Goal: Information Seeking & Learning: Find contact information

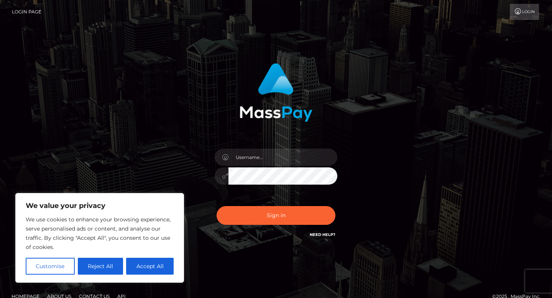
scroll to position [12, 0]
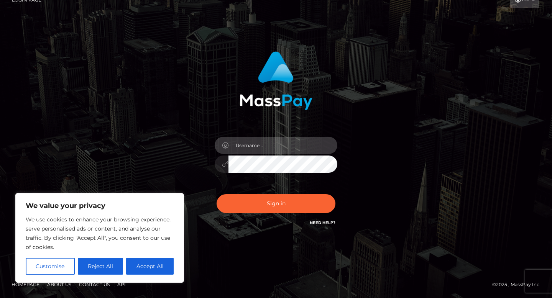
click at [243, 145] on input "text" at bounding box center [283, 145] width 109 height 17
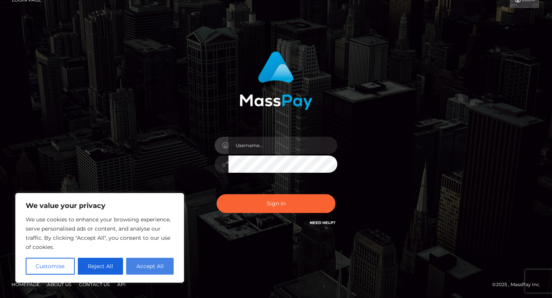
click at [146, 269] on button "Accept All" at bounding box center [150, 266] width 48 height 17
checkbox input "true"
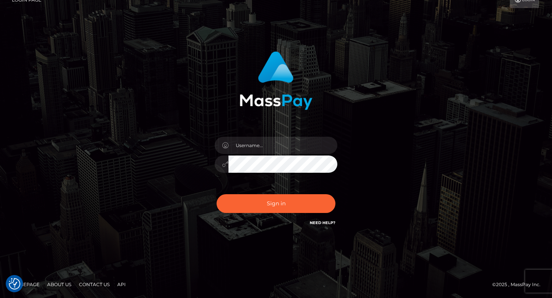
click at [87, 285] on link "Contact Us" at bounding box center [94, 285] width 37 height 12
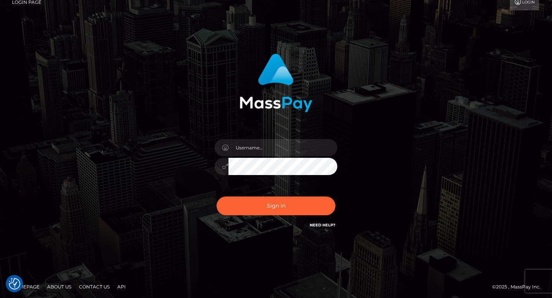
scroll to position [12, 0]
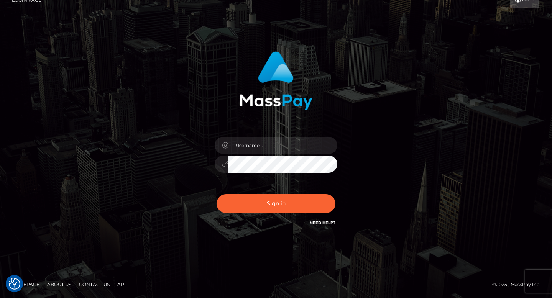
click at [326, 223] on link "Need Help?" at bounding box center [323, 222] width 26 height 5
click at [86, 286] on link "Contact Us" at bounding box center [94, 285] width 37 height 12
